Goal: Task Accomplishment & Management: Manage account settings

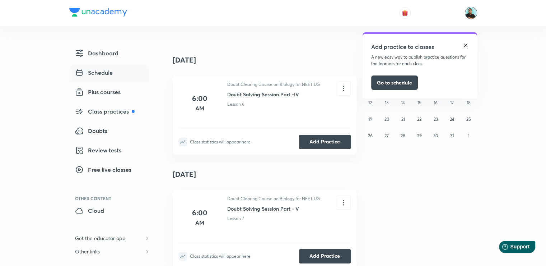
click at [472, 14] on img at bounding box center [471, 13] width 12 height 12
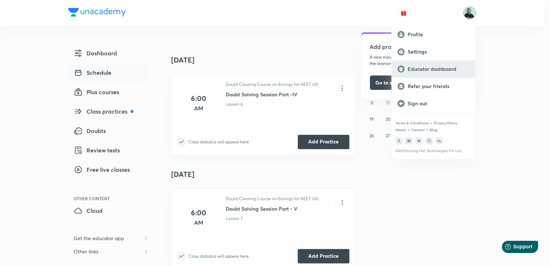
click at [433, 67] on p "Educator dashboard" at bounding box center [439, 69] width 62 height 6
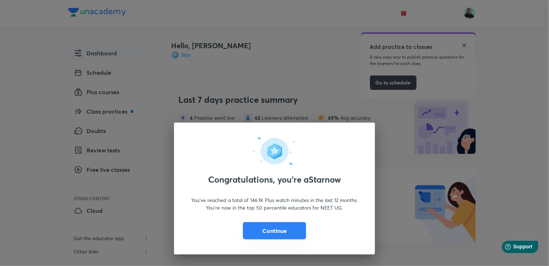
click at [275, 229] on button "Continue" at bounding box center [274, 230] width 63 height 17
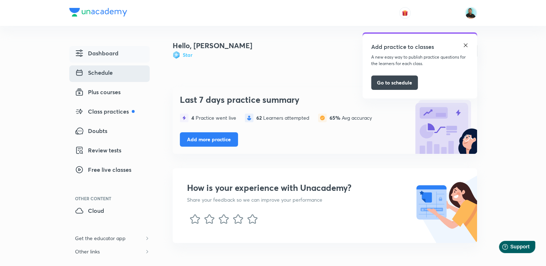
click at [108, 70] on span "Schedule" at bounding box center [94, 72] width 38 height 9
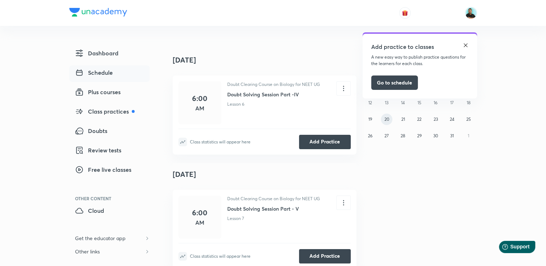
click at [384, 119] on abbr "20" at bounding box center [386, 118] width 5 height 5
click at [466, 44] on img at bounding box center [466, 45] width 6 height 6
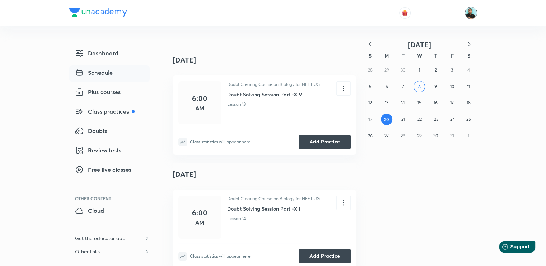
click at [471, 16] on img at bounding box center [471, 13] width 12 height 12
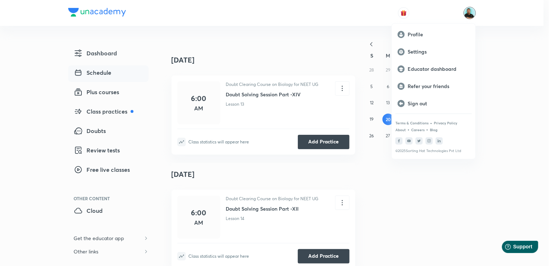
click at [520, 78] on div at bounding box center [274, 133] width 549 height 266
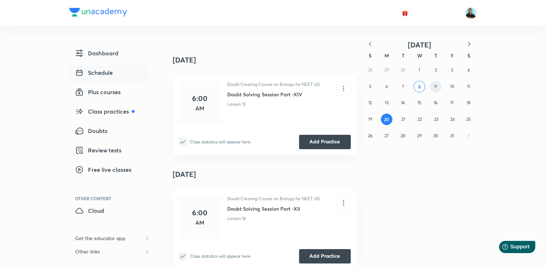
click at [430, 88] on button "9" at bounding box center [435, 86] width 11 height 11
click at [345, 91] on icon at bounding box center [344, 88] width 8 height 8
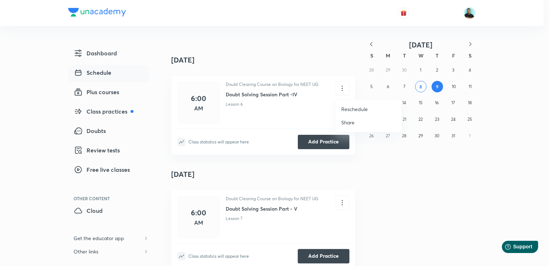
click at [349, 110] on p "Reschedule" at bounding box center [355, 109] width 27 height 8
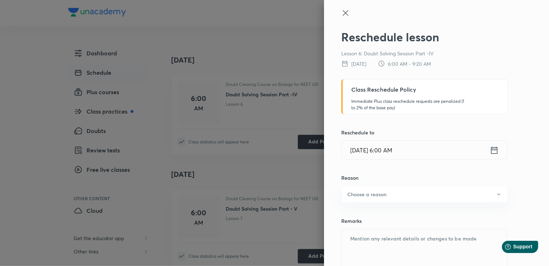
click at [490, 151] on icon at bounding box center [494, 150] width 9 height 10
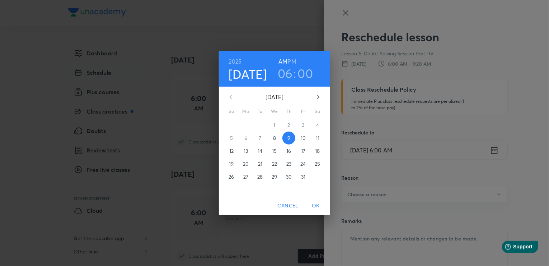
click at [247, 164] on p "20" at bounding box center [246, 163] width 6 height 7
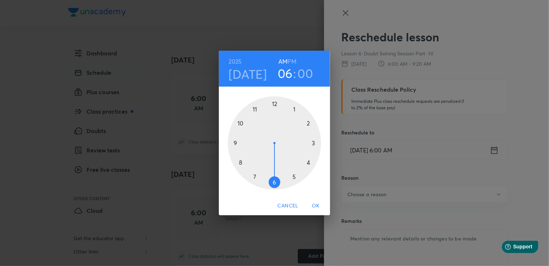
click at [313, 204] on span "OK" at bounding box center [315, 205] width 17 height 9
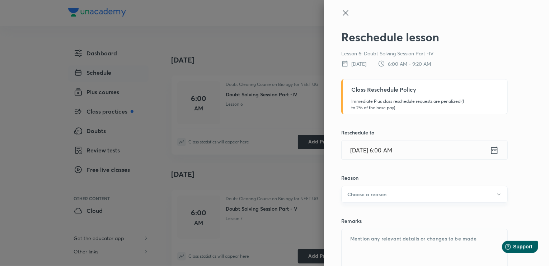
click at [390, 194] on button "Choose a reason" at bounding box center [425, 194] width 167 height 17
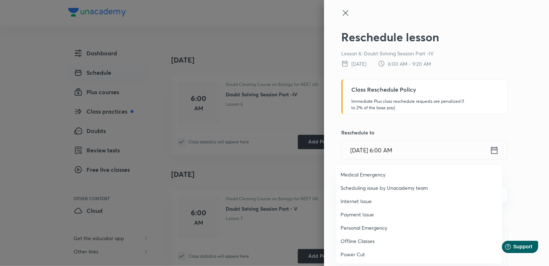
click at [369, 228] on span "Personal Emergency" at bounding box center [419, 228] width 157 height 8
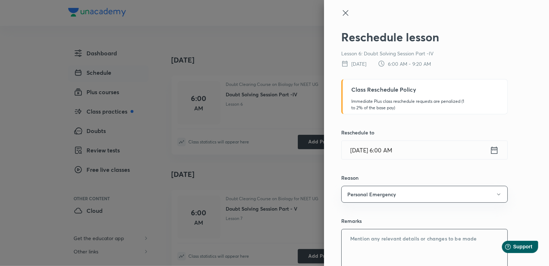
click at [367, 238] on textarea at bounding box center [425, 255] width 166 height 52
type textarea "Unwell"
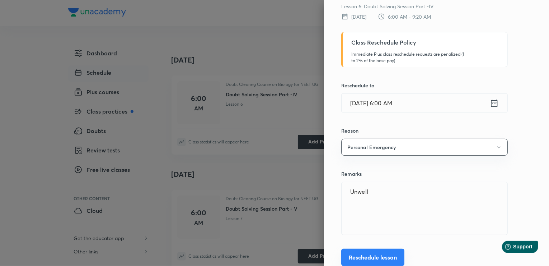
click at [388, 255] on button "Reschedule lesson" at bounding box center [373, 257] width 63 height 17
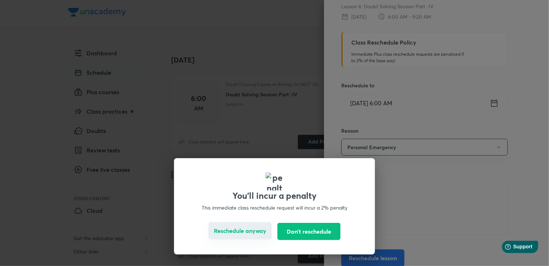
click at [260, 231] on button "Reschedule anyway" at bounding box center [240, 230] width 63 height 17
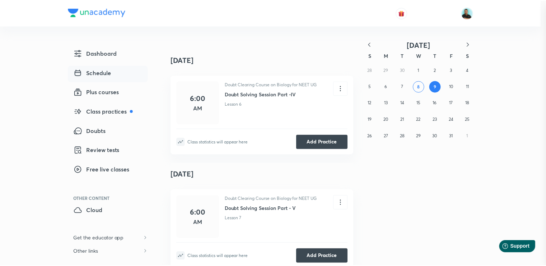
scroll to position [12, 0]
